Goal: Task Accomplishment & Management: Manage account settings

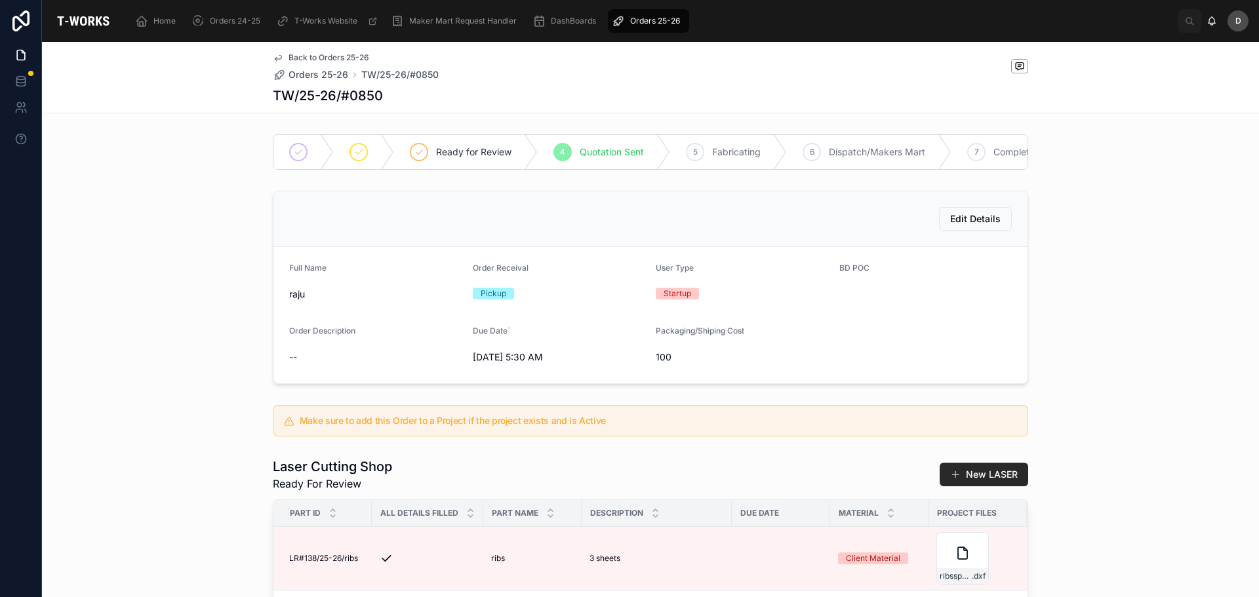
scroll to position [0, 708]
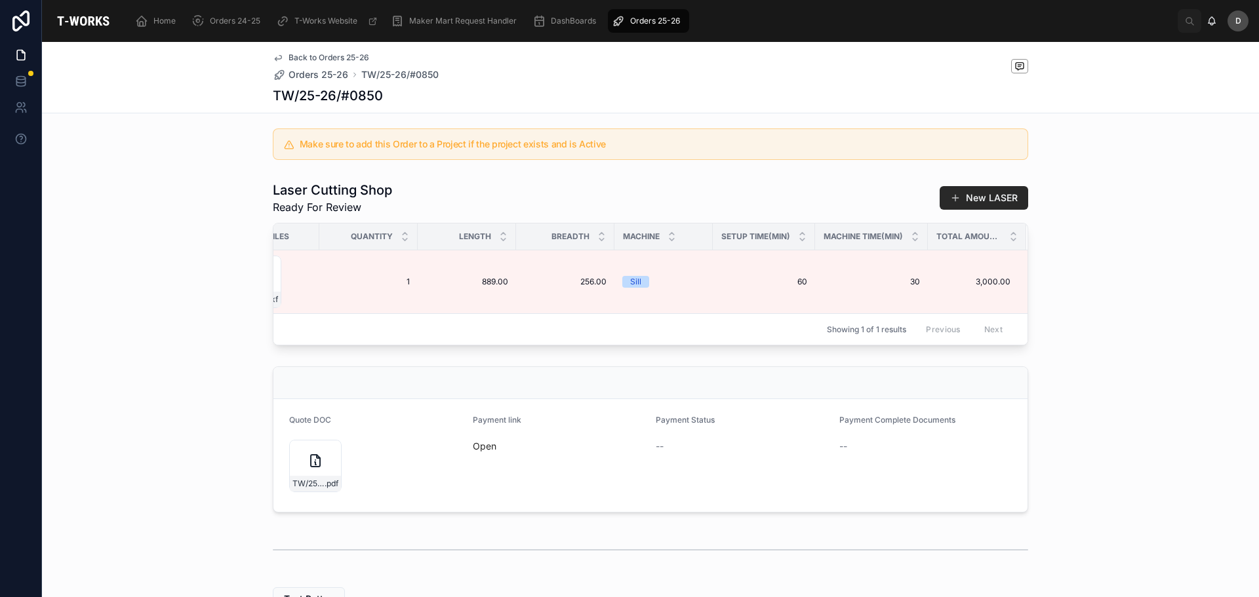
click at [681, 345] on div "Showing 1 of 1 results Previous Next" at bounding box center [650, 328] width 754 height 31
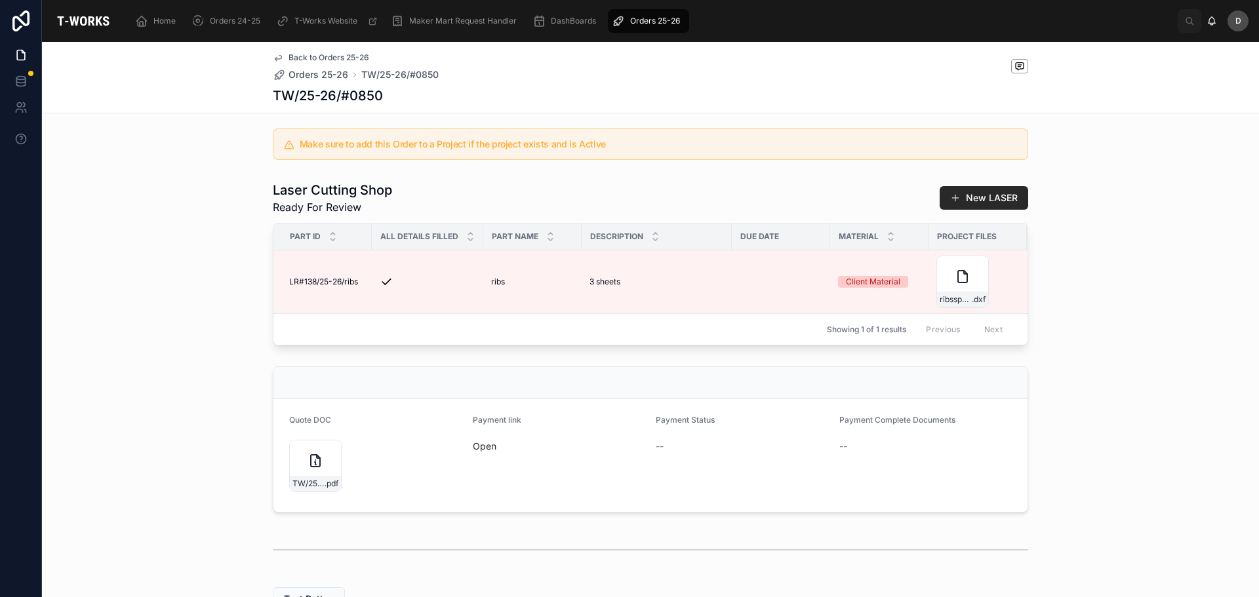
click at [637, 22] on span "Orders 25-26" at bounding box center [655, 21] width 50 height 10
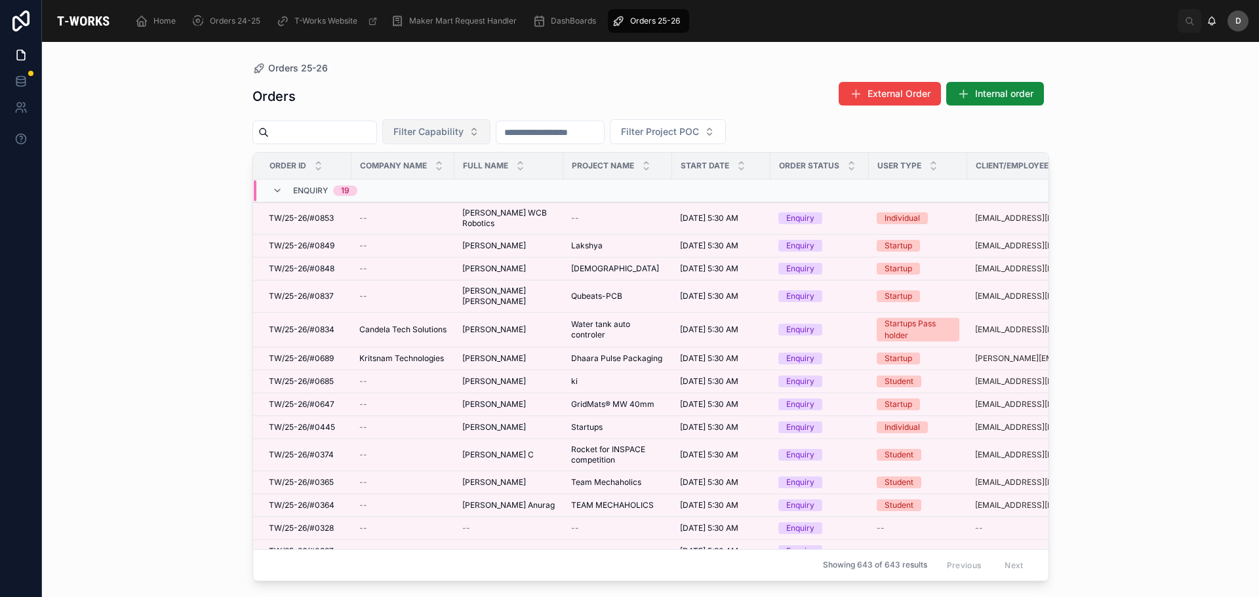
click at [491, 137] on button "Filter Capability" at bounding box center [436, 131] width 108 height 25
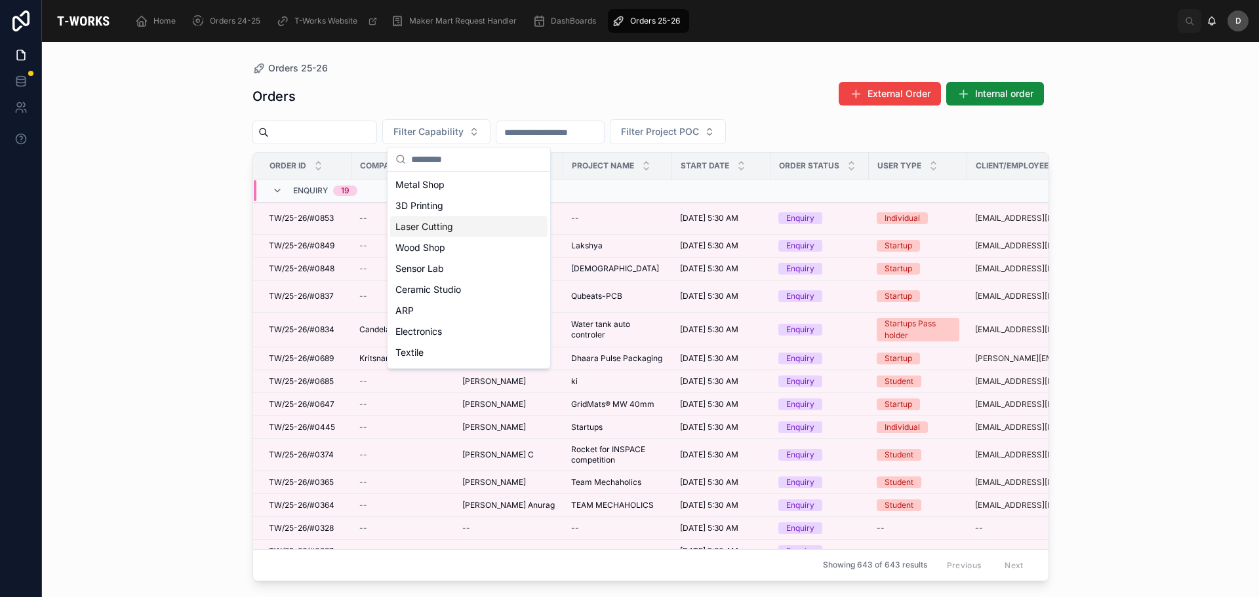
click at [466, 227] on div "Laser Cutting" at bounding box center [468, 226] width 157 height 21
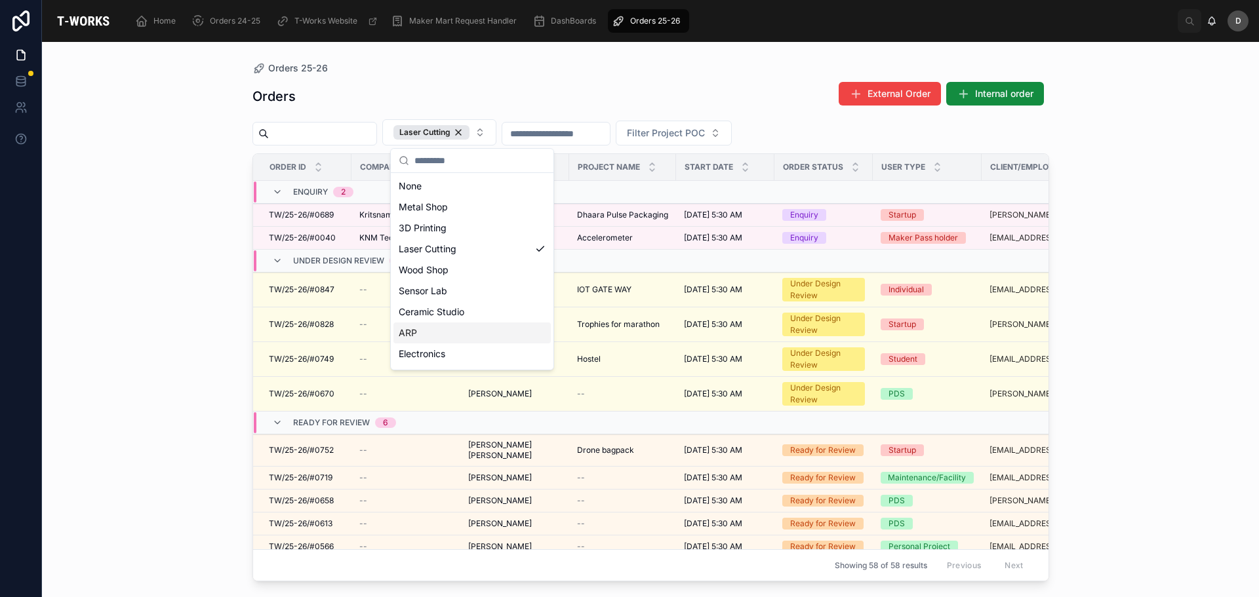
click at [428, 331] on div "ARP" at bounding box center [472, 333] width 157 height 21
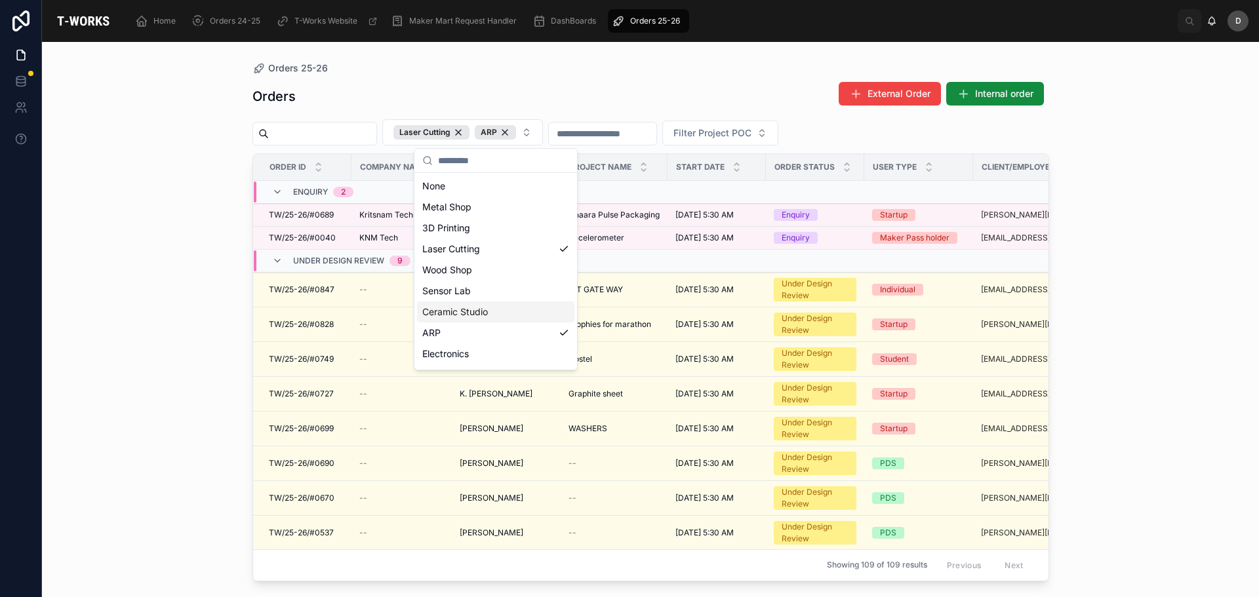
click at [499, 82] on div "Orders External Order Internal order" at bounding box center [651, 96] width 797 height 30
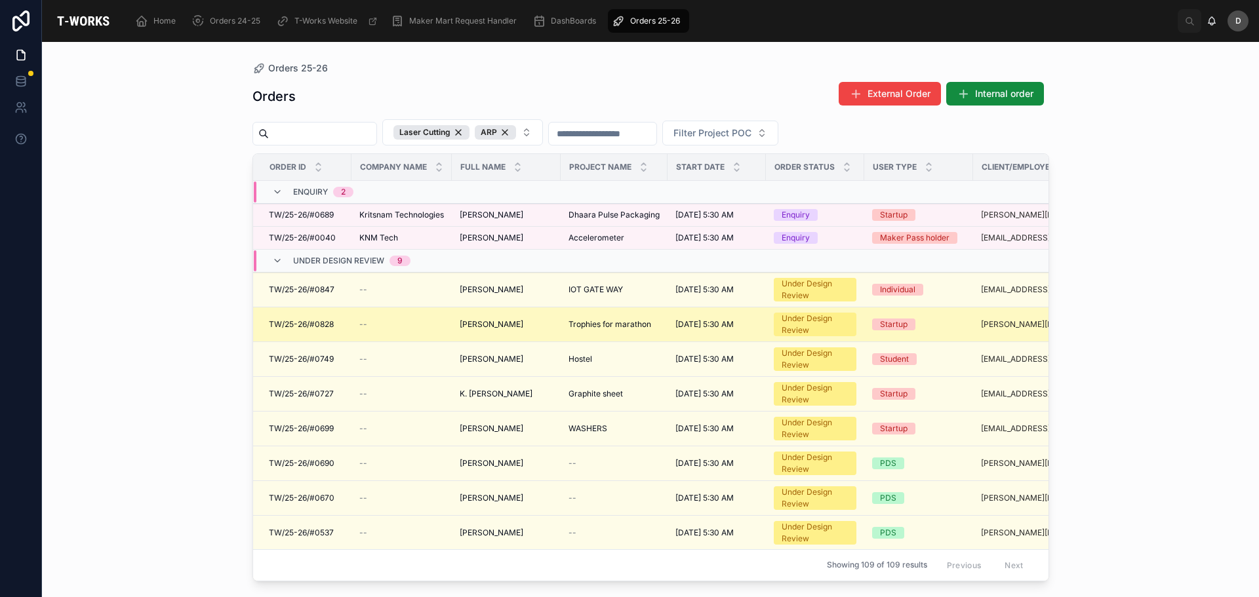
click at [505, 325] on span "[PERSON_NAME]" at bounding box center [492, 324] width 64 height 10
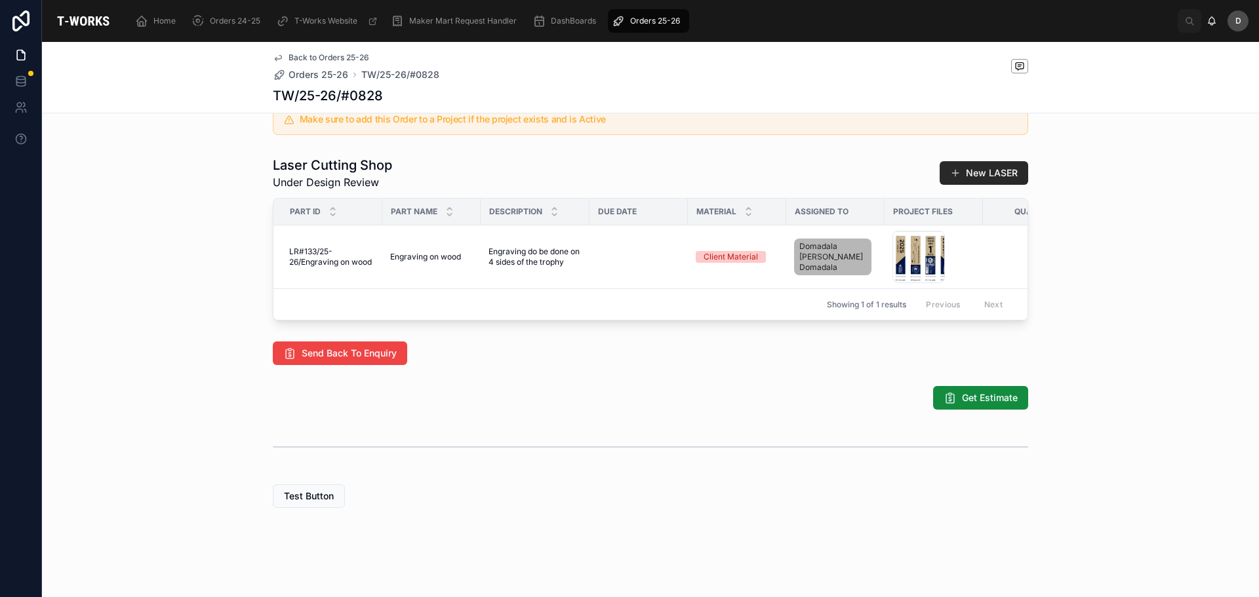
scroll to position [0, 664]
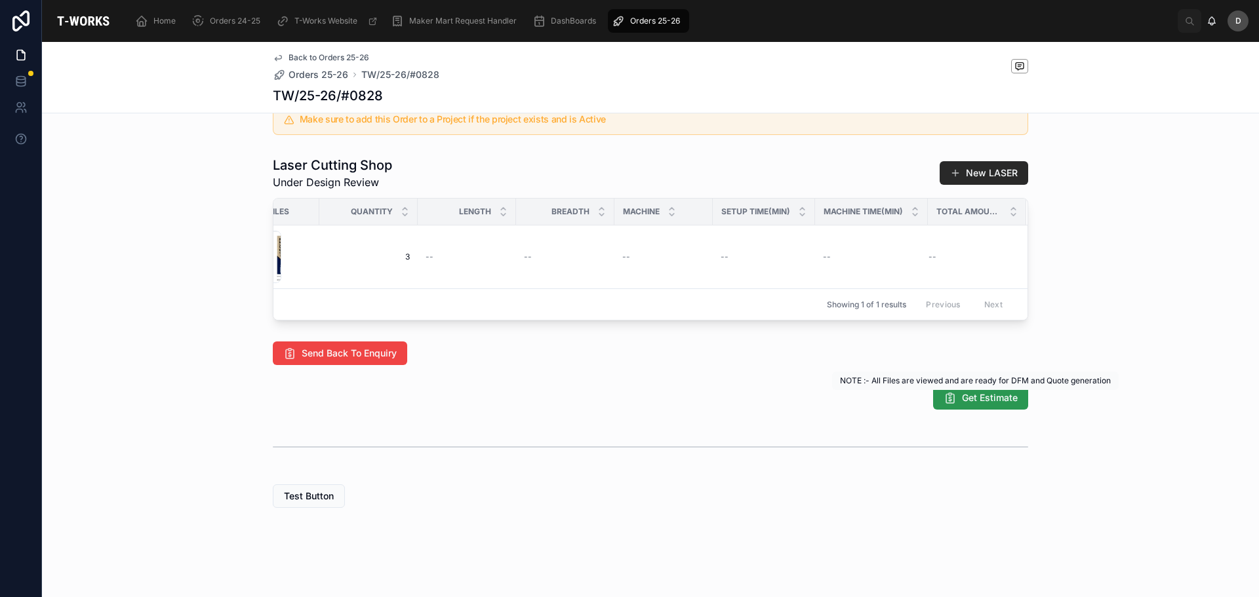
click at [957, 405] on button "Get Estimate" at bounding box center [980, 398] width 95 height 24
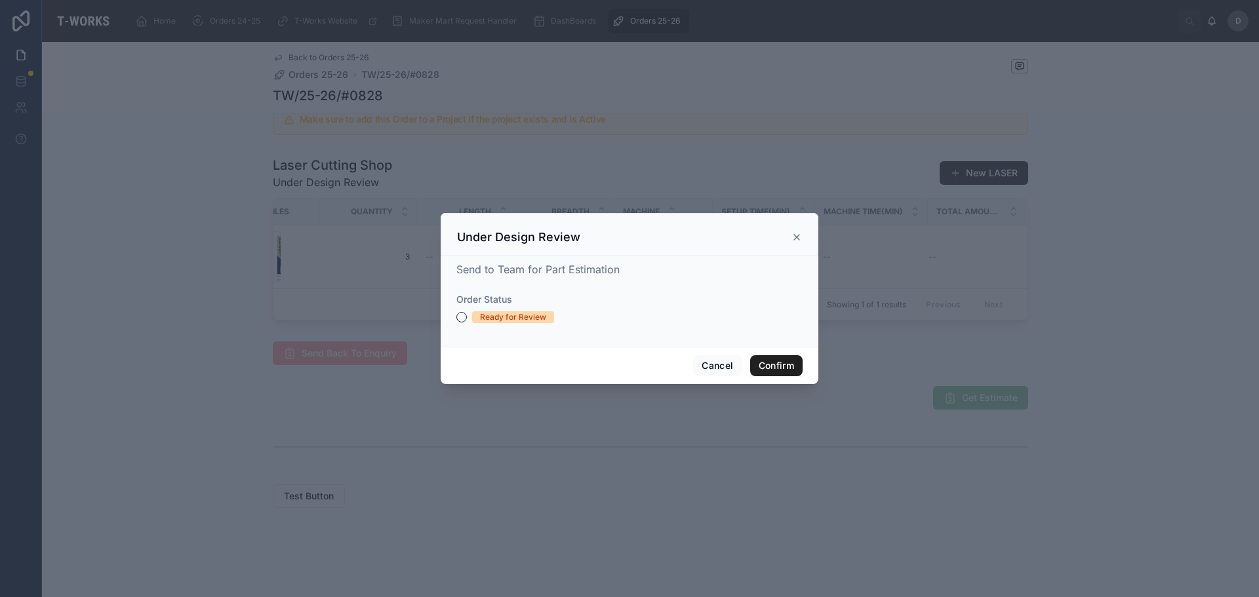
click at [776, 361] on button "Confirm" at bounding box center [776, 365] width 52 height 21
click at [514, 313] on div "Ready for Review" at bounding box center [513, 318] width 66 height 12
click at [467, 313] on button "Ready for Review" at bounding box center [461, 317] width 10 height 10
click at [758, 365] on button "Confirm" at bounding box center [776, 365] width 52 height 21
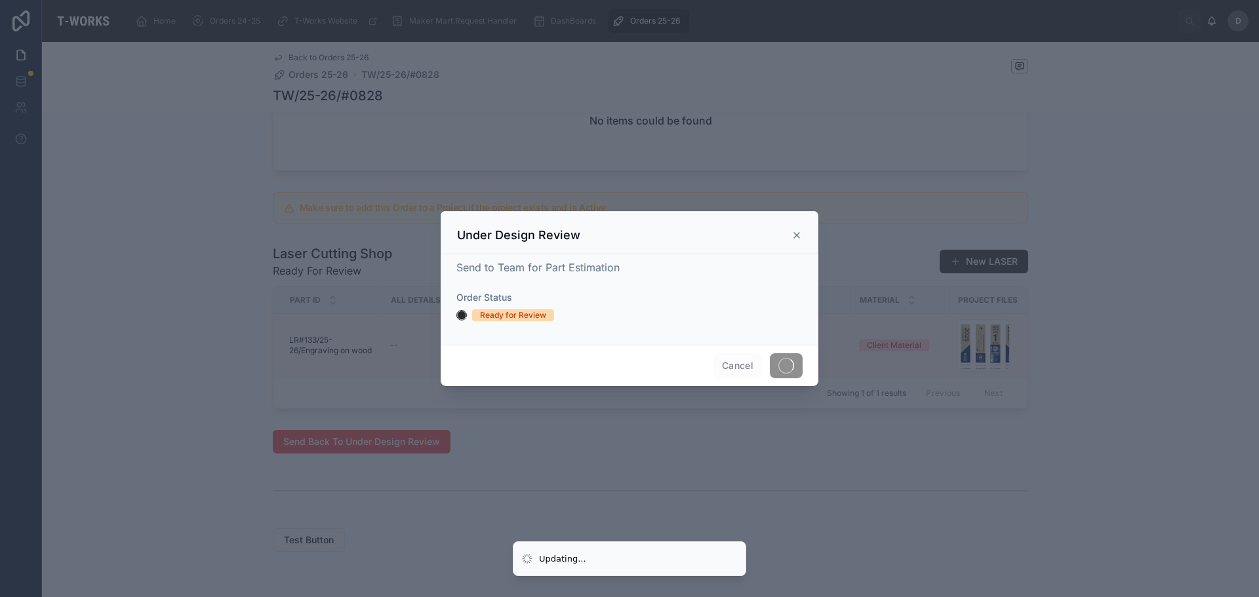
scroll to position [590, 0]
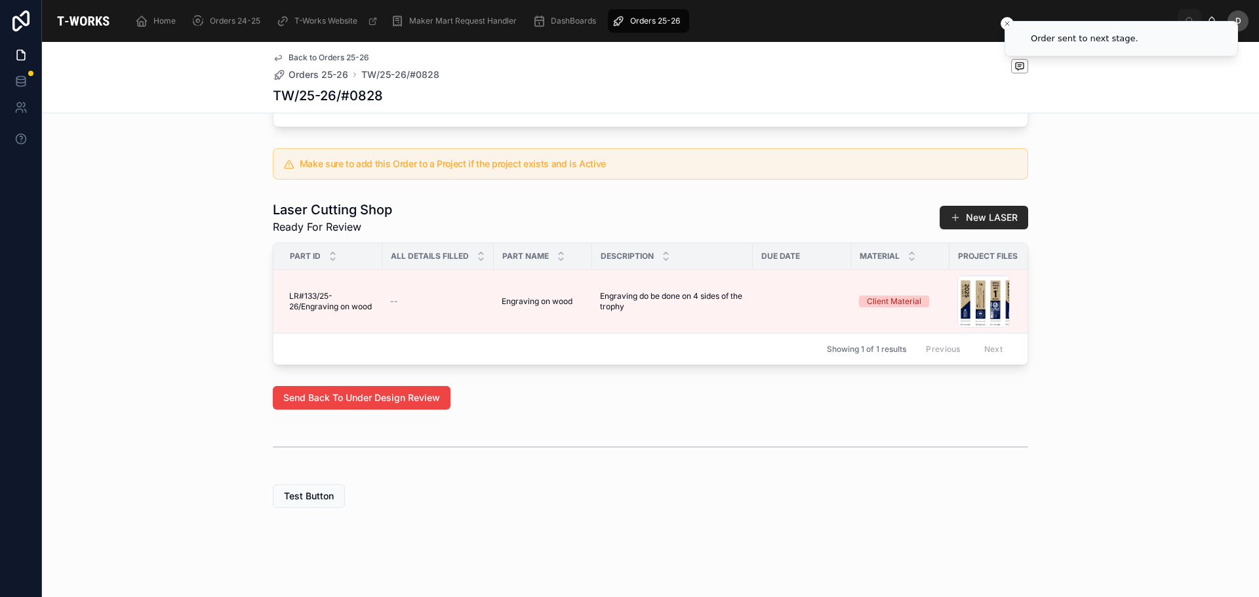
click at [636, 354] on div "Showing 1 of 1 results Previous Next" at bounding box center [650, 348] width 754 height 31
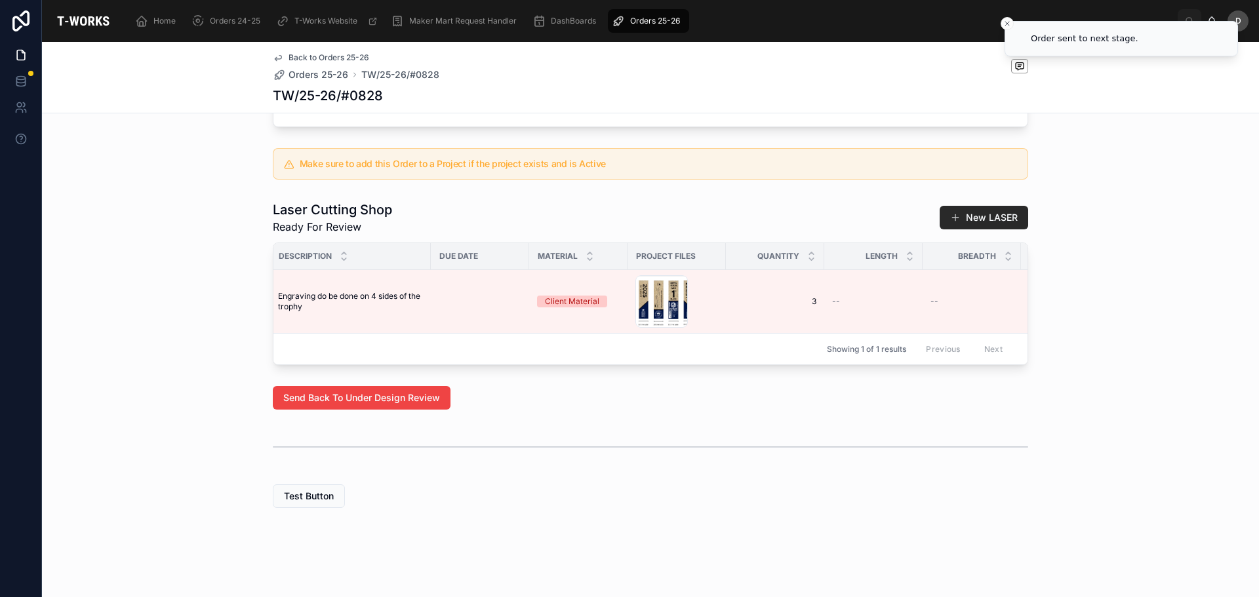
scroll to position [0, 445]
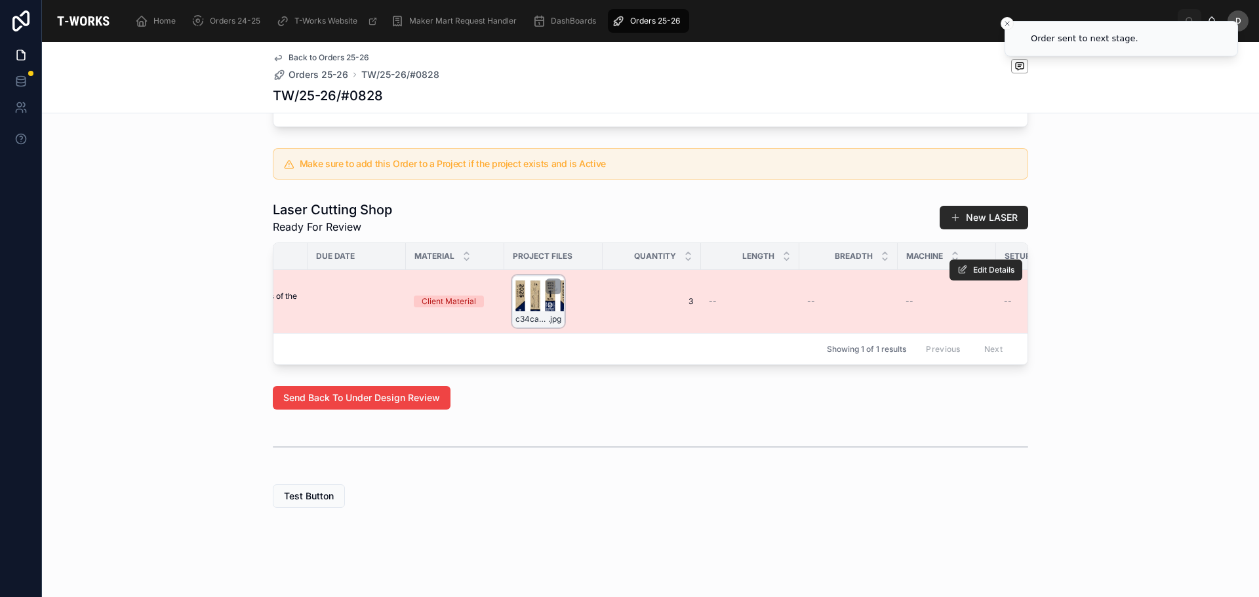
click at [533, 287] on div "c34ca70d-088a-485c-9cbe-3e5de9270bed .jpg" at bounding box center [538, 301] width 52 height 52
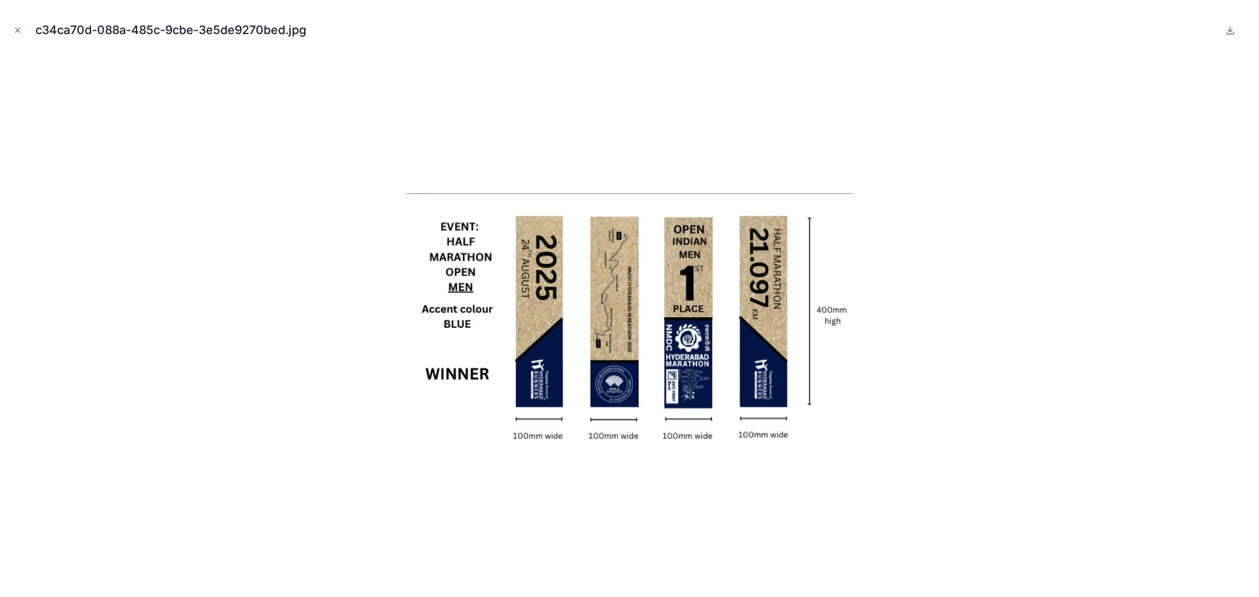
click at [749, 374] on img at bounding box center [629, 320] width 455 height 255
click at [624, 333] on img at bounding box center [629, 320] width 455 height 255
click at [1231, 31] on icon at bounding box center [1230, 31] width 5 height 2
